Goal: Check status: Check status

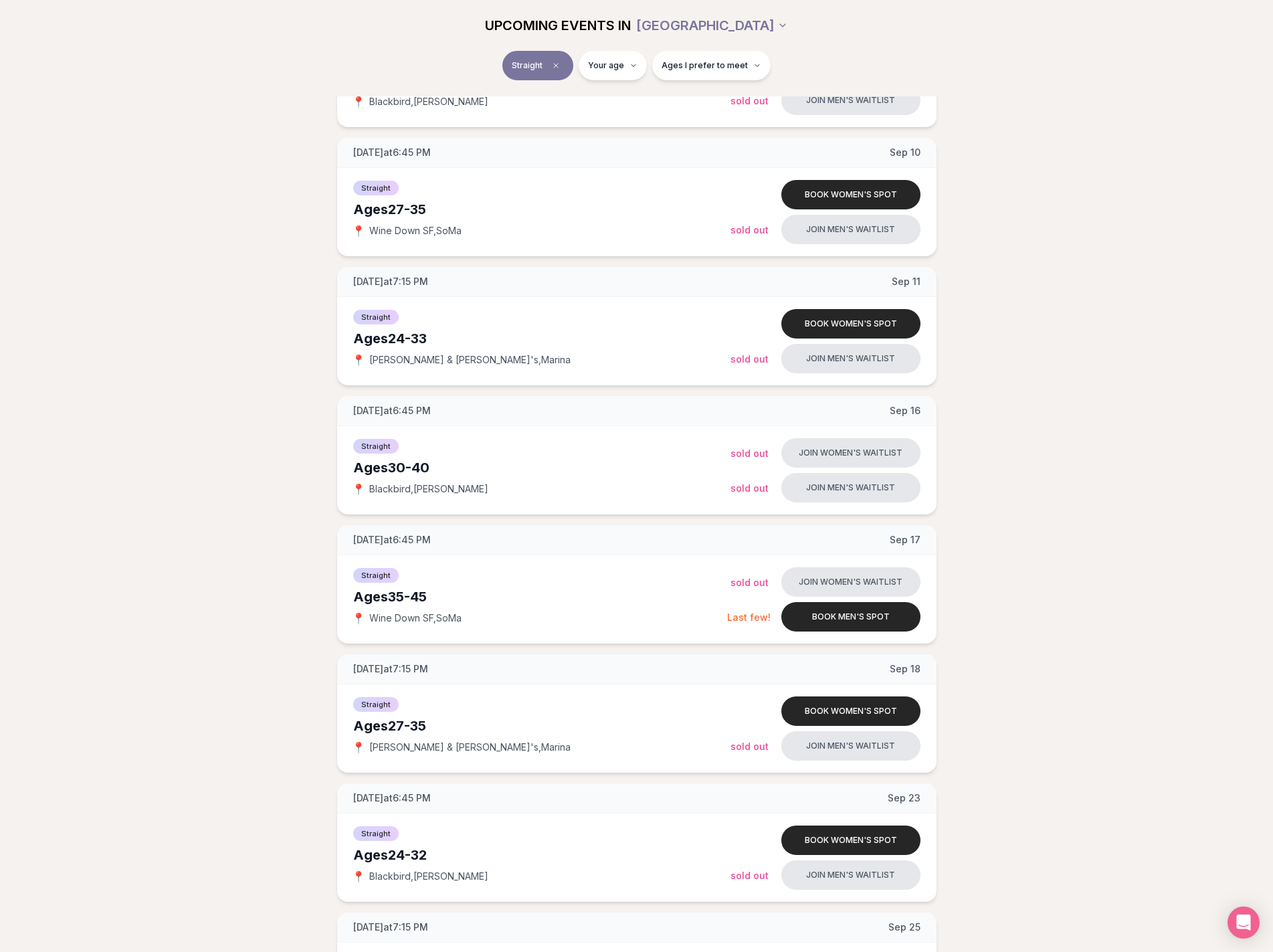
scroll to position [669, 0]
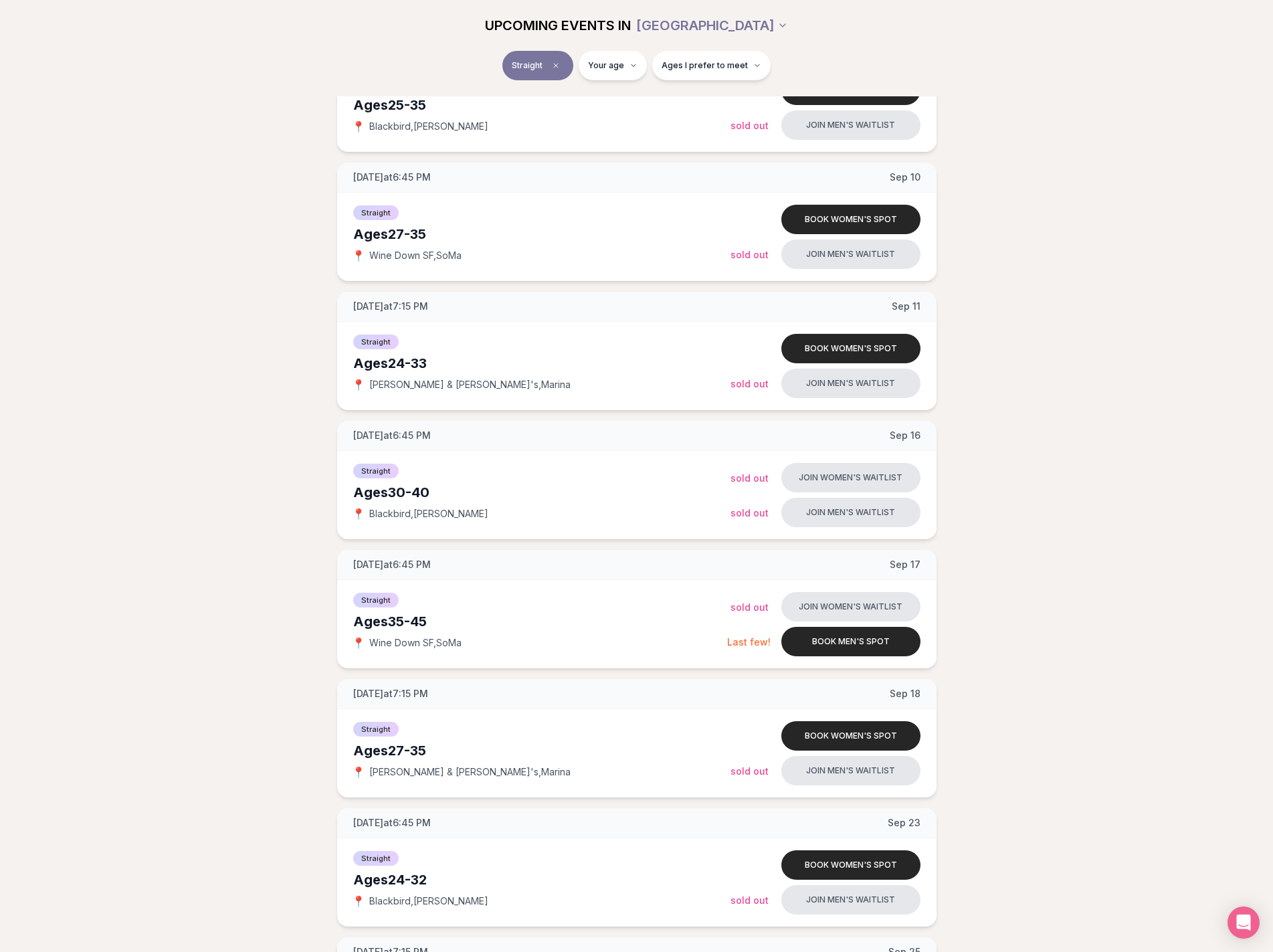
scroll to position [602, 0]
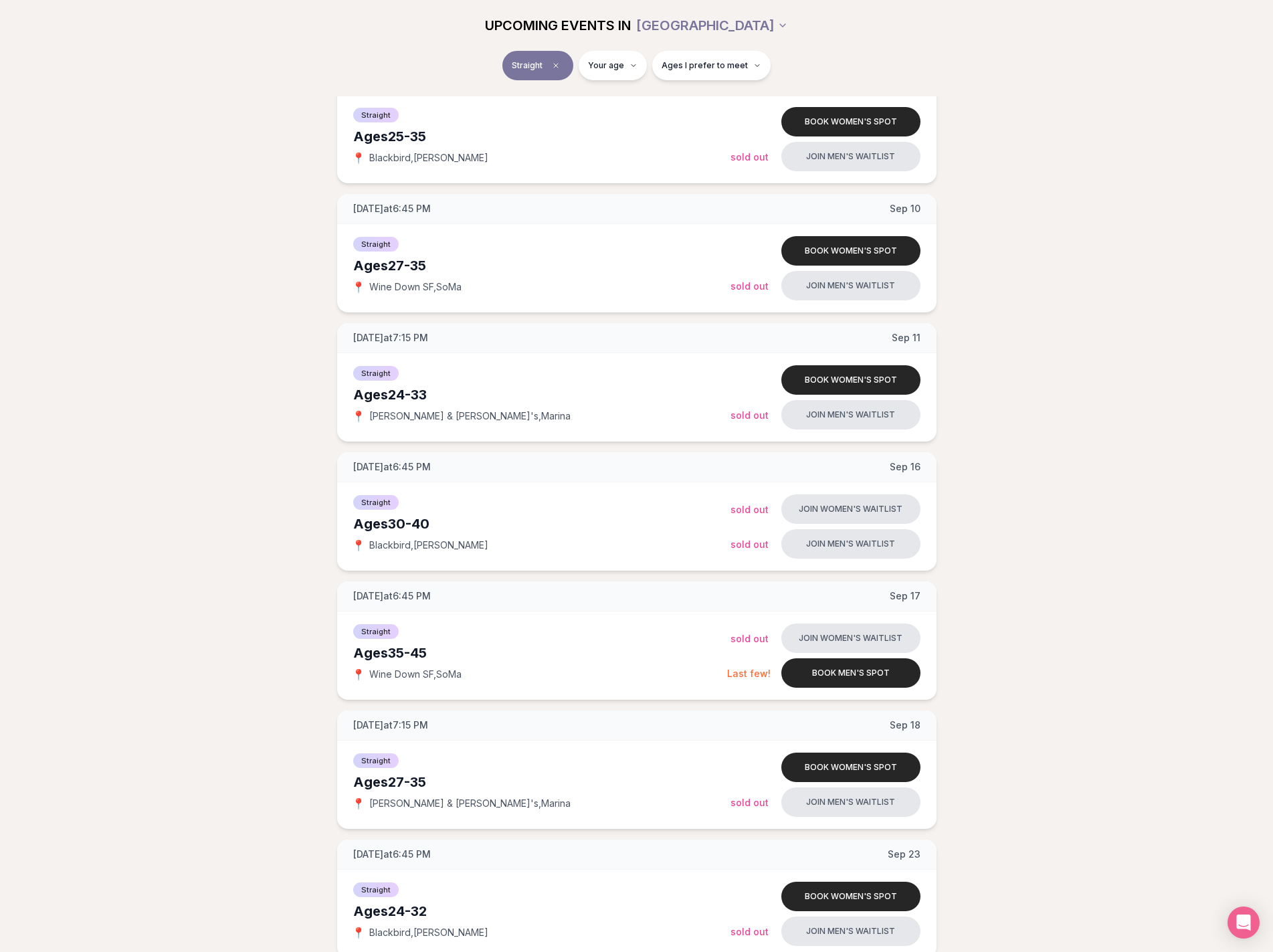
drag, startPoint x: 1056, startPoint y: 413, endPoint x: 1049, endPoint y: 410, distance: 7.6
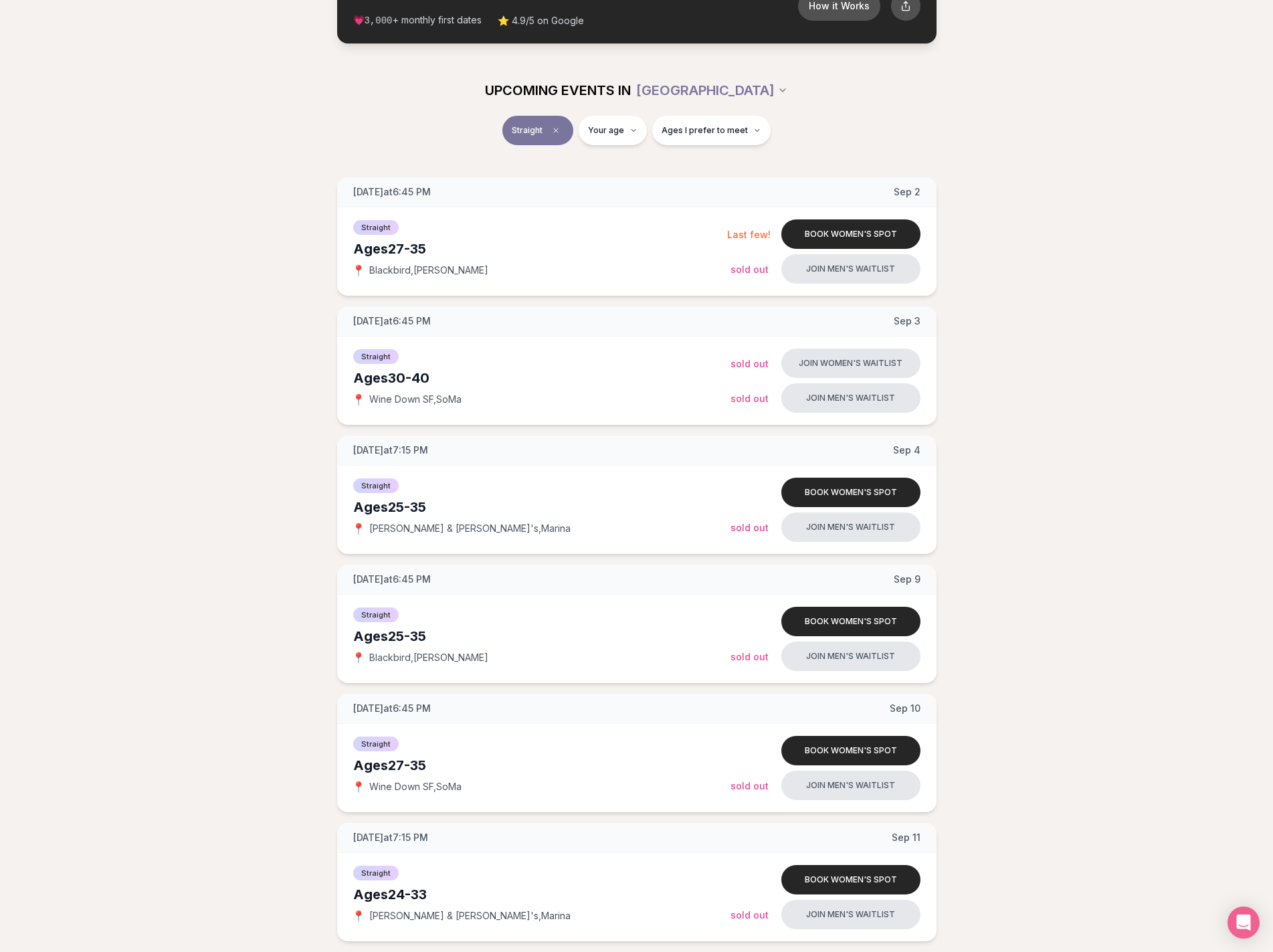
scroll to position [133, 0]
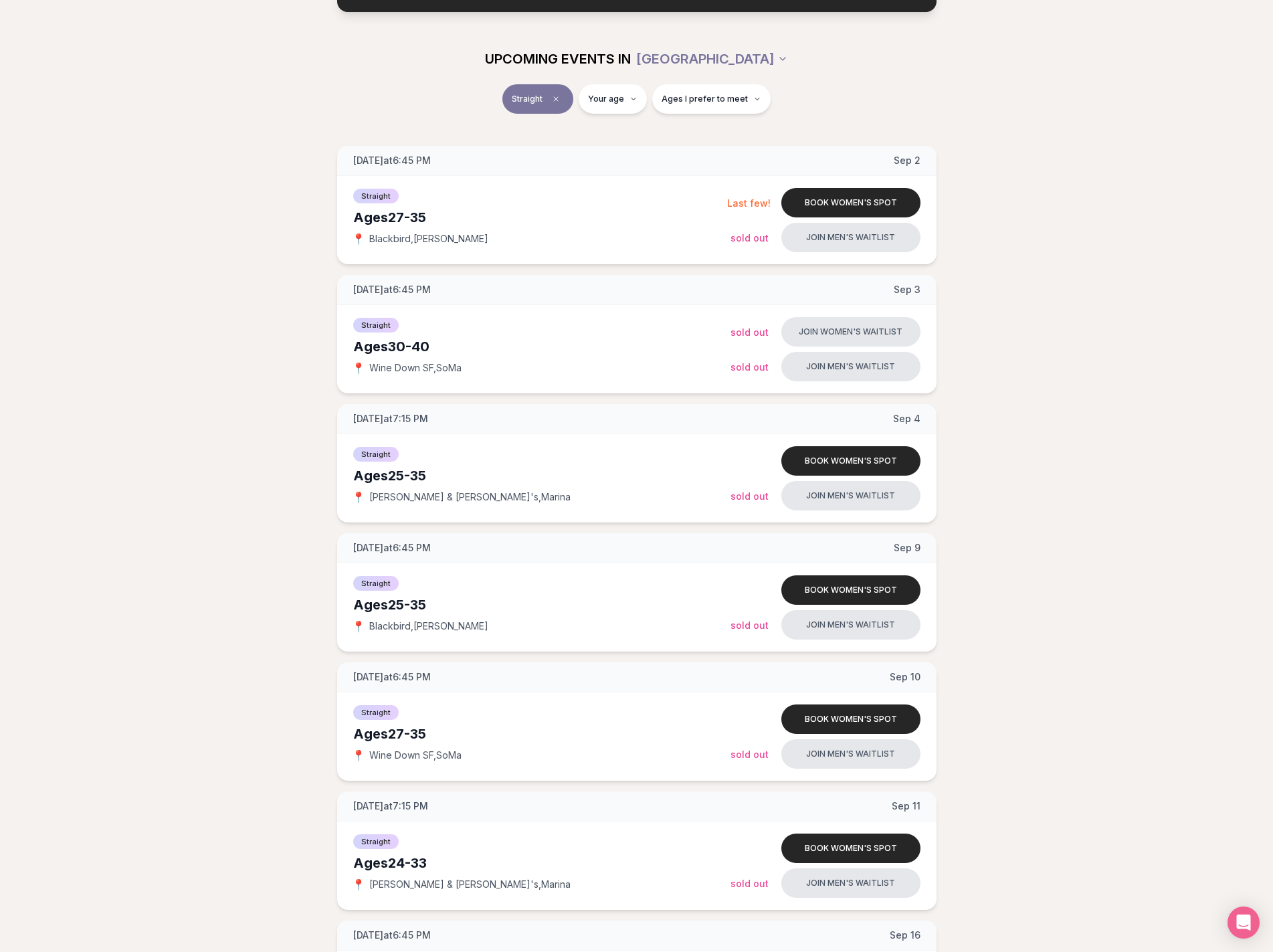
drag, startPoint x: 181, startPoint y: 296, endPoint x: 176, endPoint y: 268, distance: 28.4
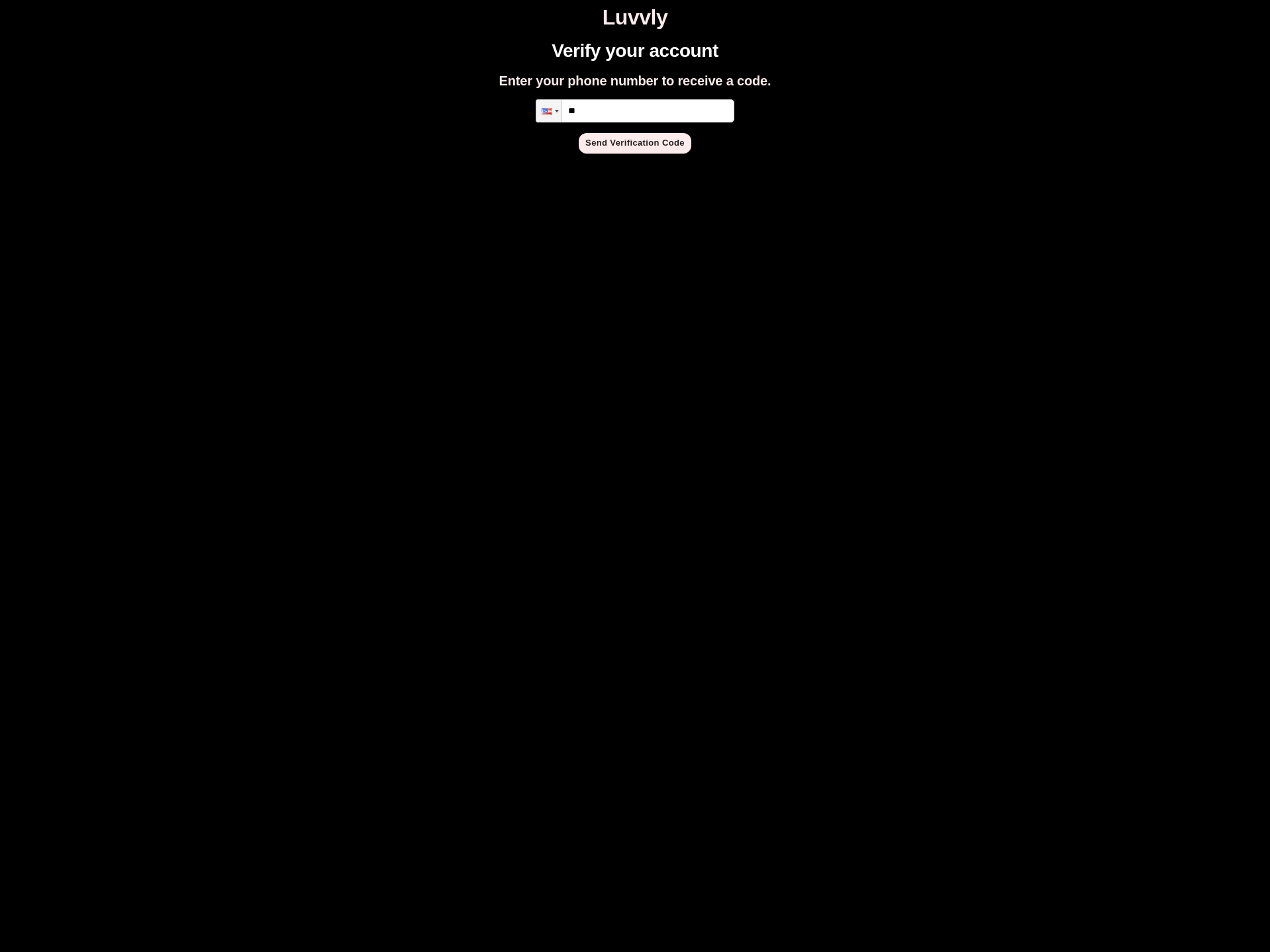
click at [622, 112] on input "**" at bounding box center [635, 111] width 198 height 23
type input "**********"
click at [622, 141] on button "Send Verification Code" at bounding box center [635, 143] width 112 height 20
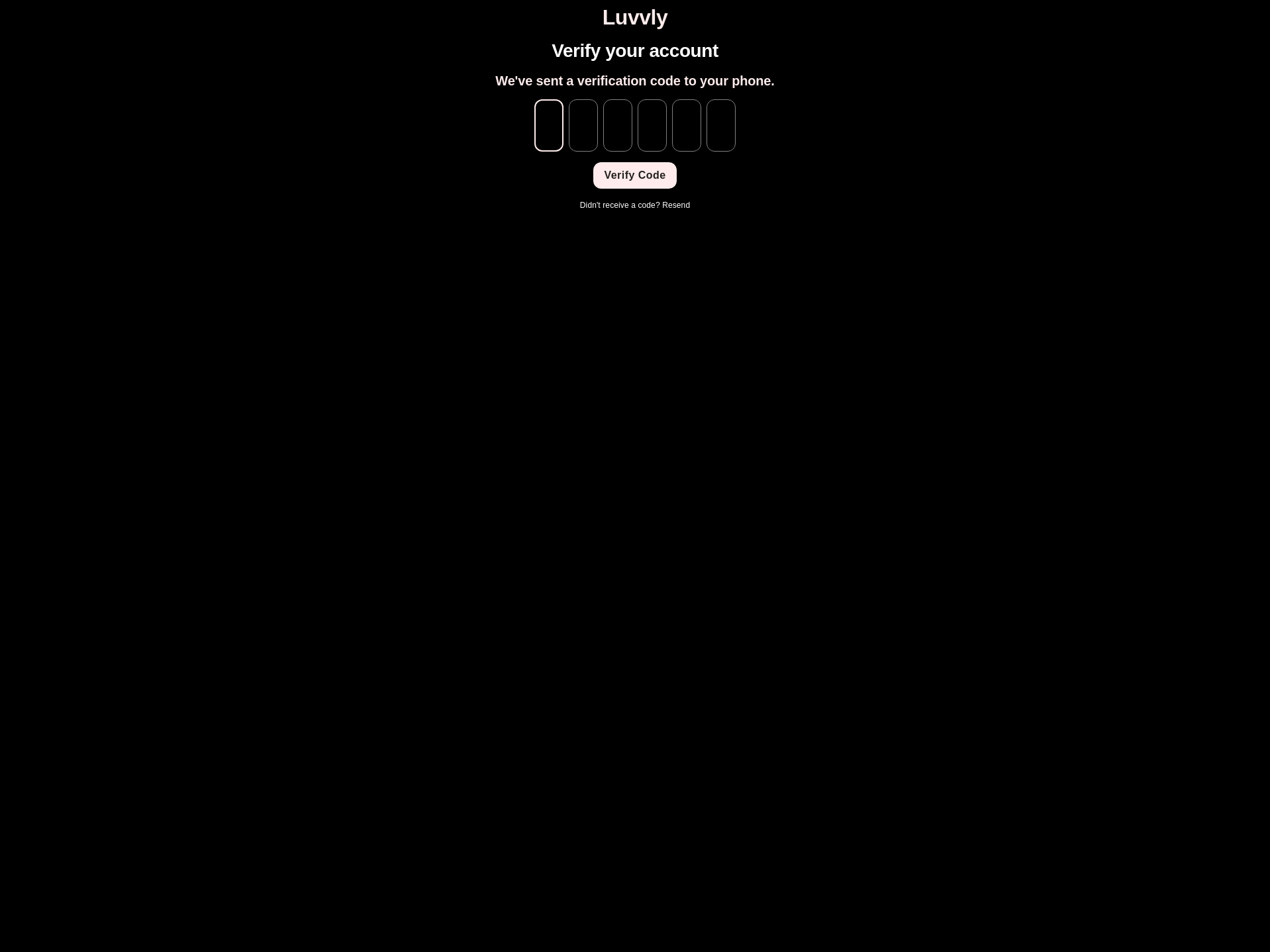
type input "*"
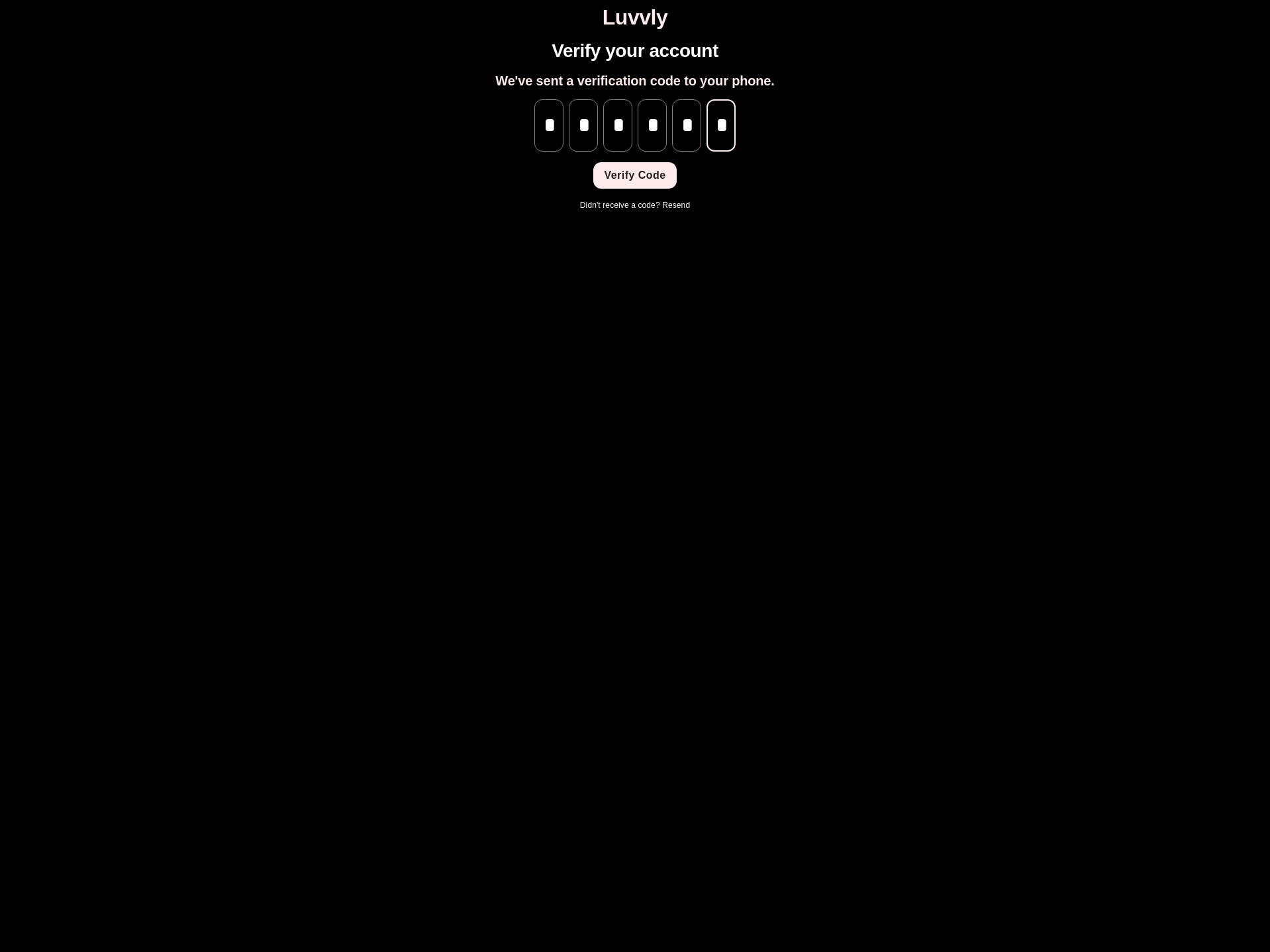
scroll to position [0, 1]
type input "*"
click at [641, 169] on button "Verify Code" at bounding box center [635, 175] width 83 height 26
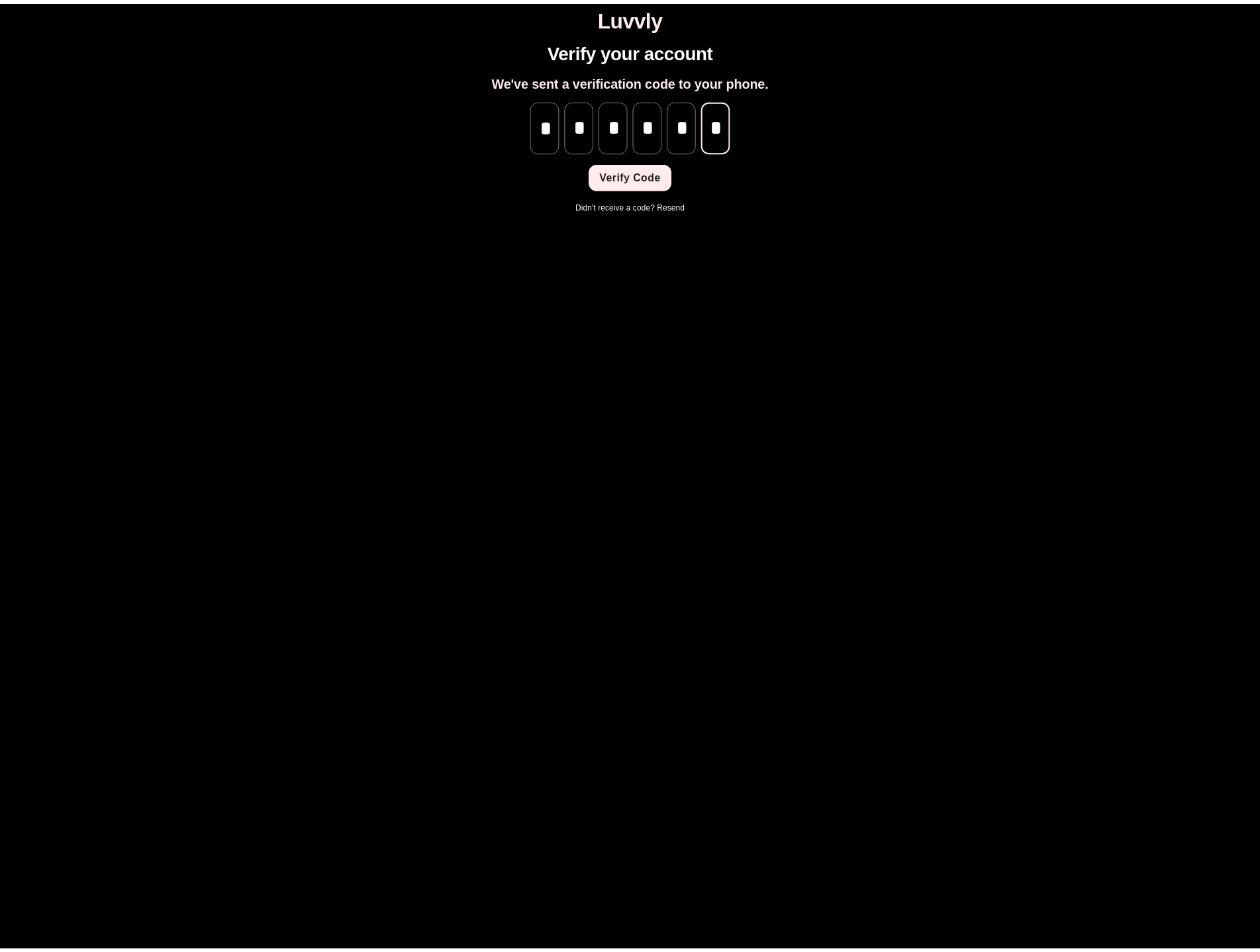
scroll to position [0, 0]
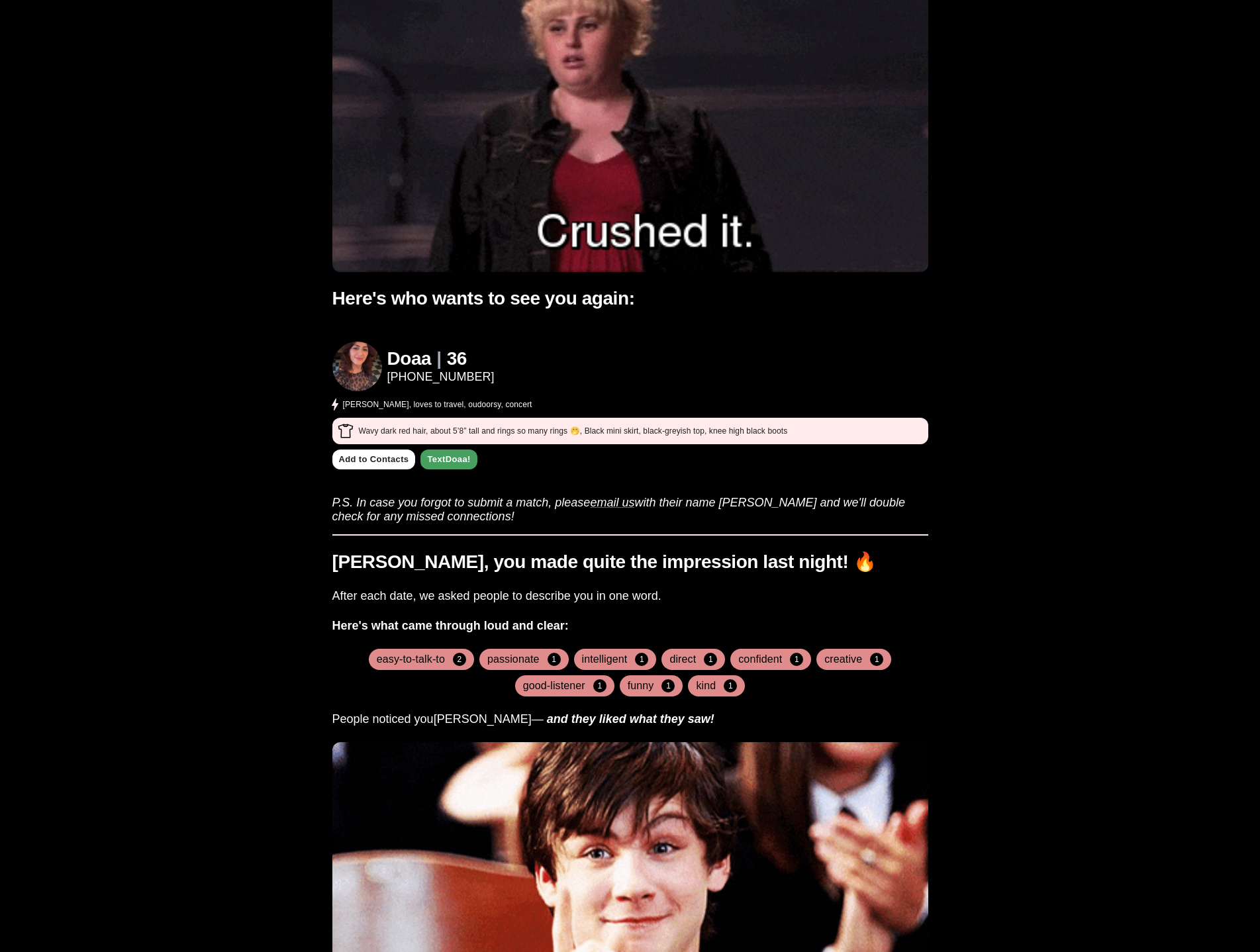
scroll to position [198, 0]
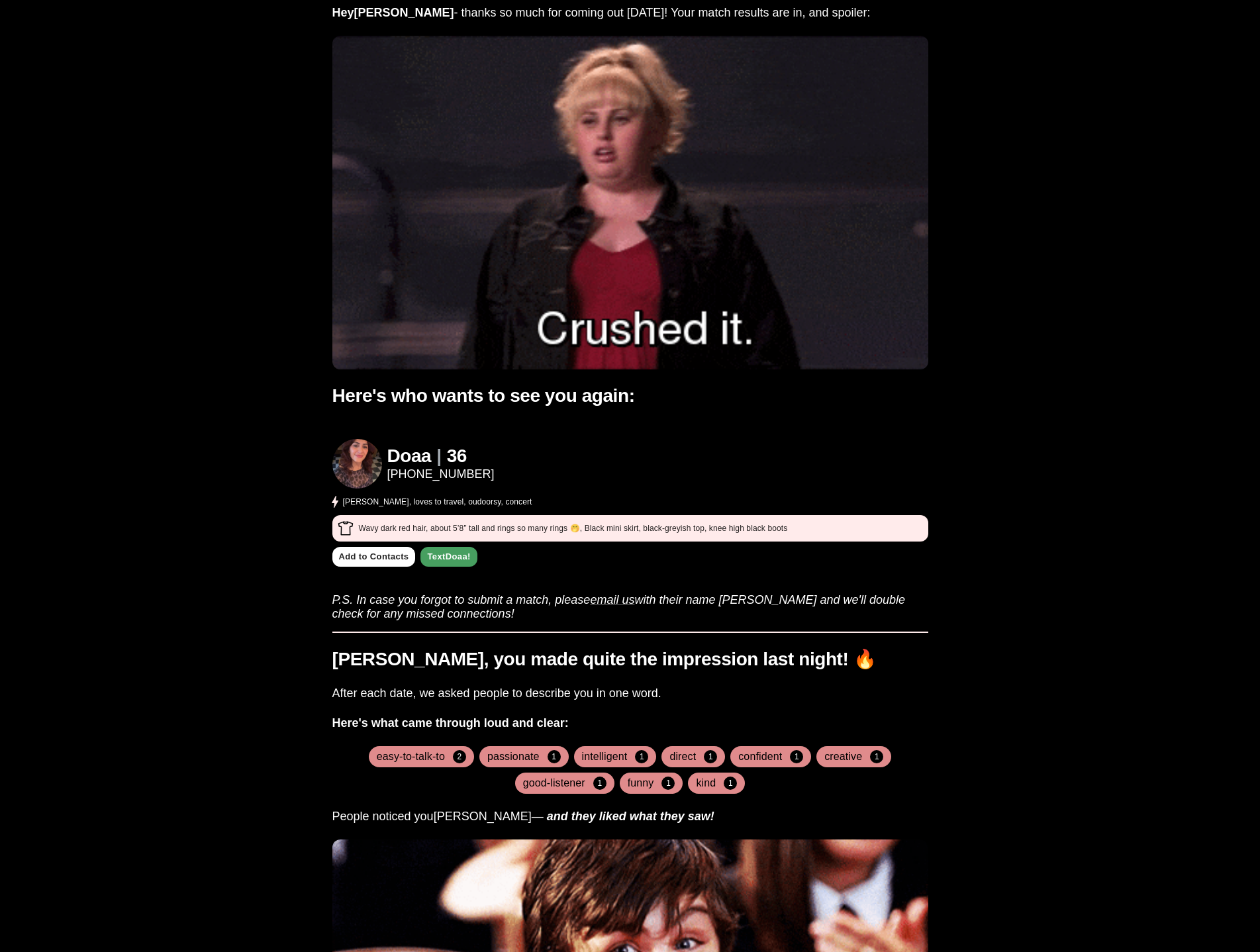
scroll to position [0, 0]
